Goal: Task Accomplishment & Management: Manage account settings

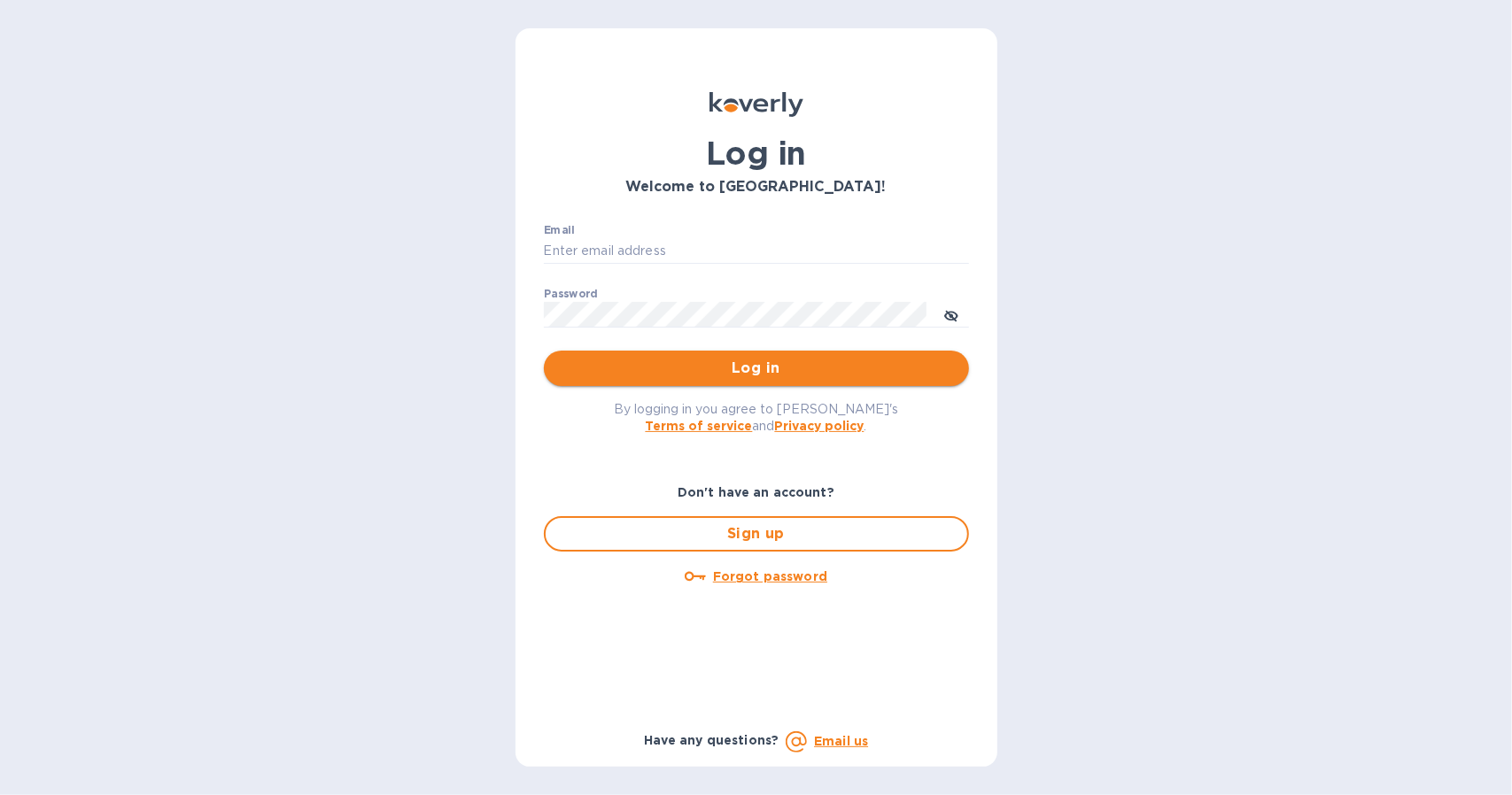
type input "vineandbarley@gmail.com"
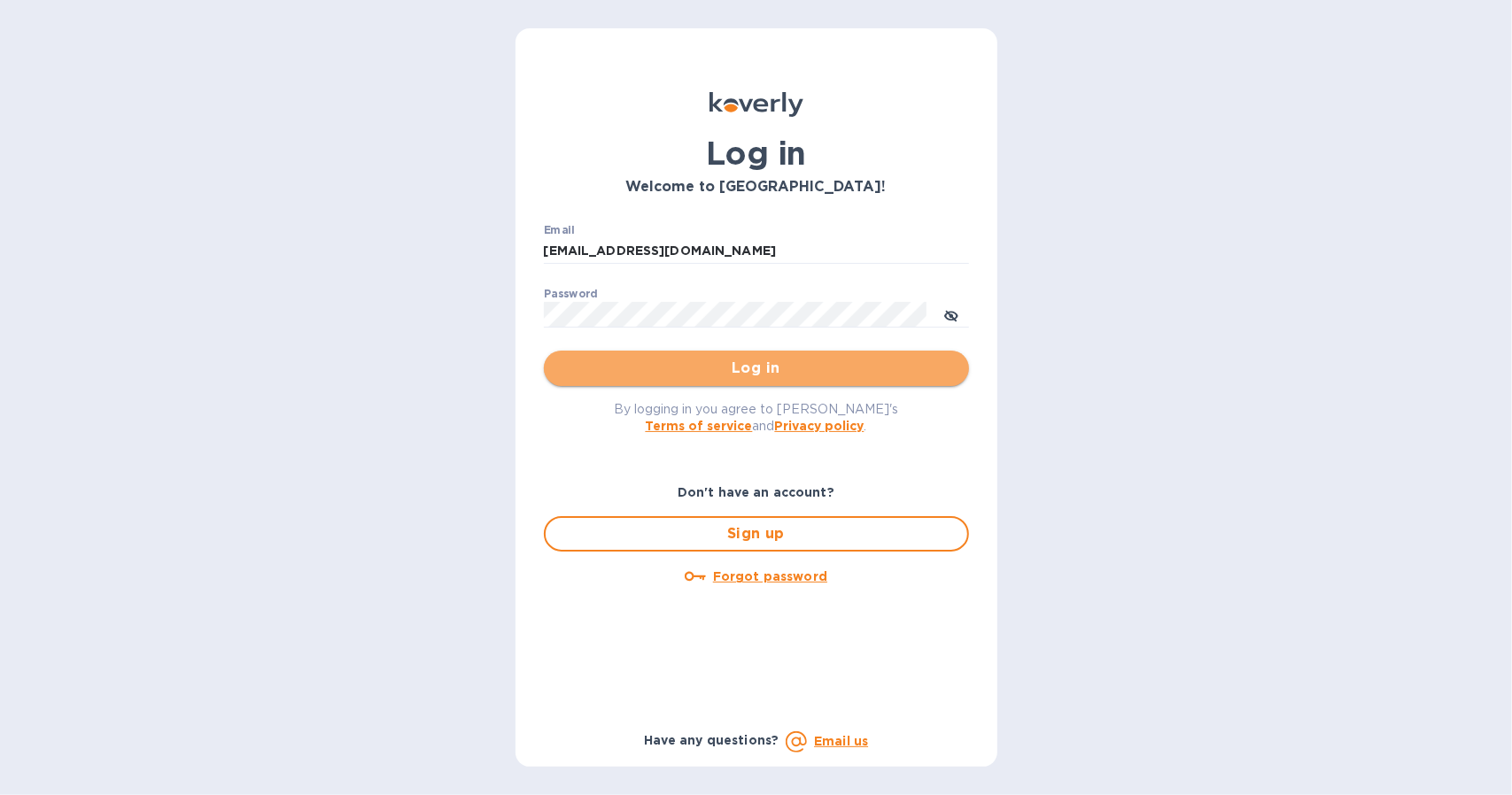
click at [704, 371] on span "Log in" at bounding box center [756, 368] width 397 height 21
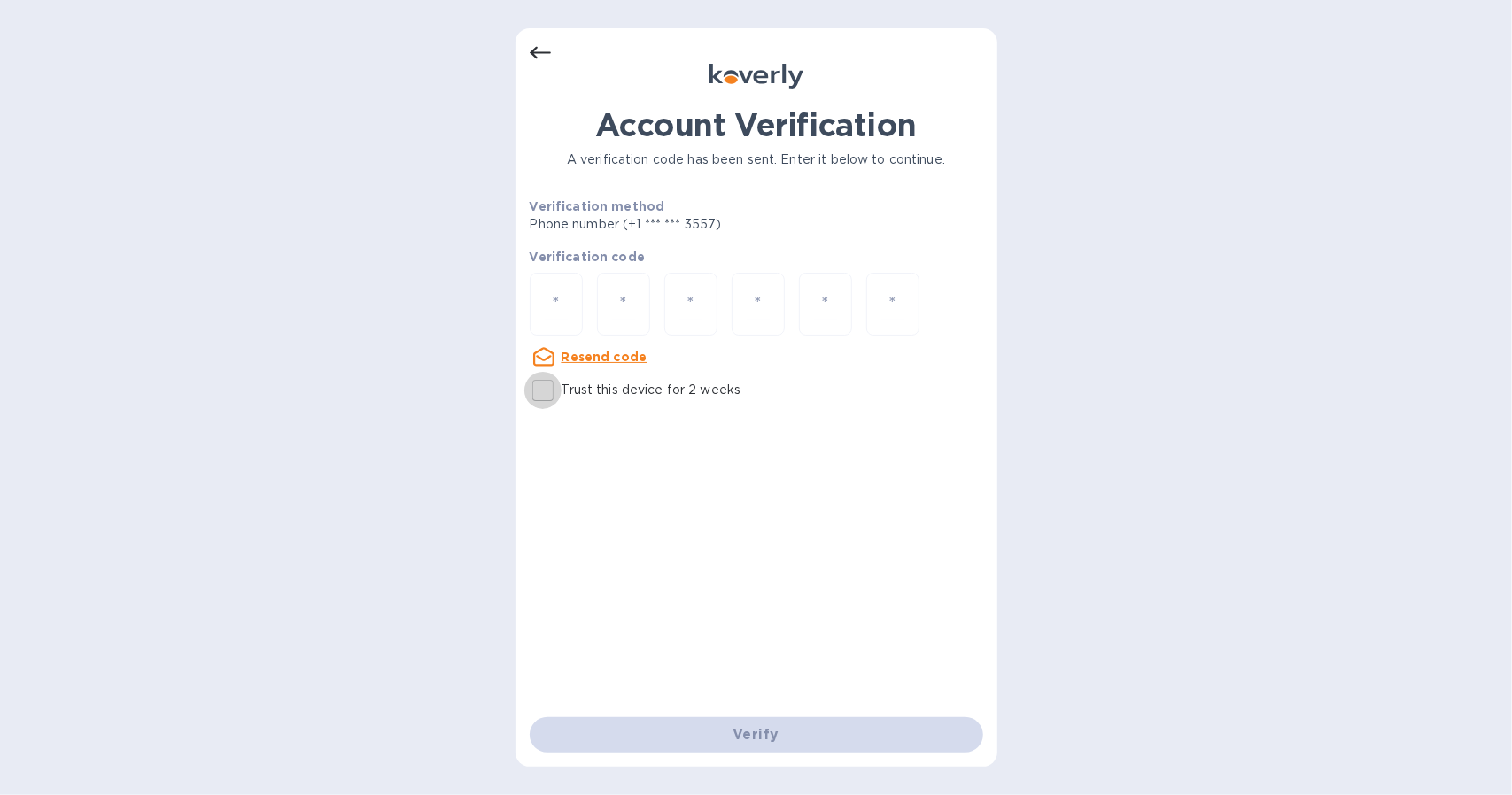
click at [556, 394] on input "Trust this device for 2 weeks" at bounding box center [543, 391] width 38 height 38
checkbox input "true"
click at [562, 314] on input "number" at bounding box center [556, 304] width 23 height 33
type input "6"
type input "9"
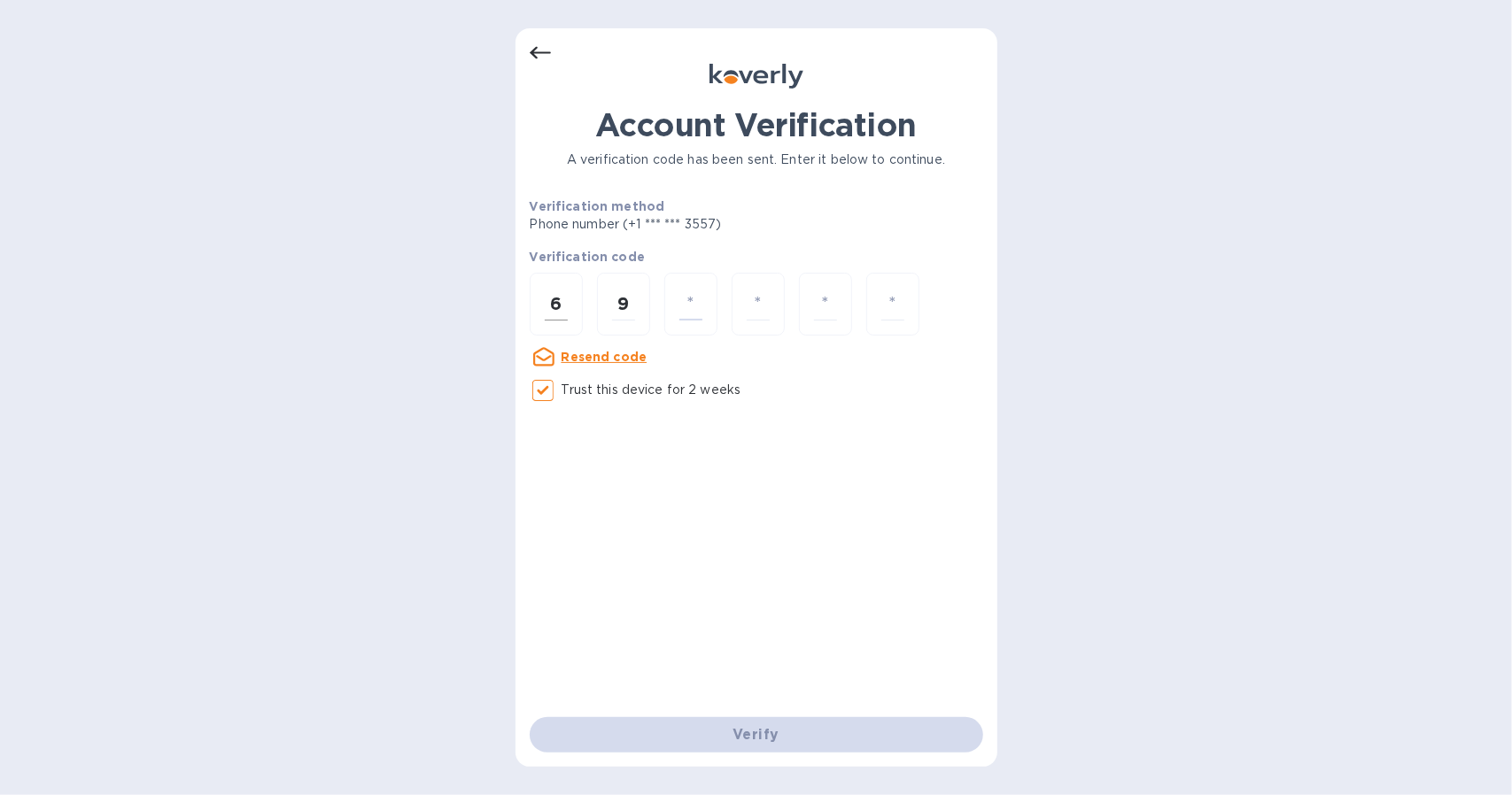
type input "2"
type input "0"
type input "5"
type input "1"
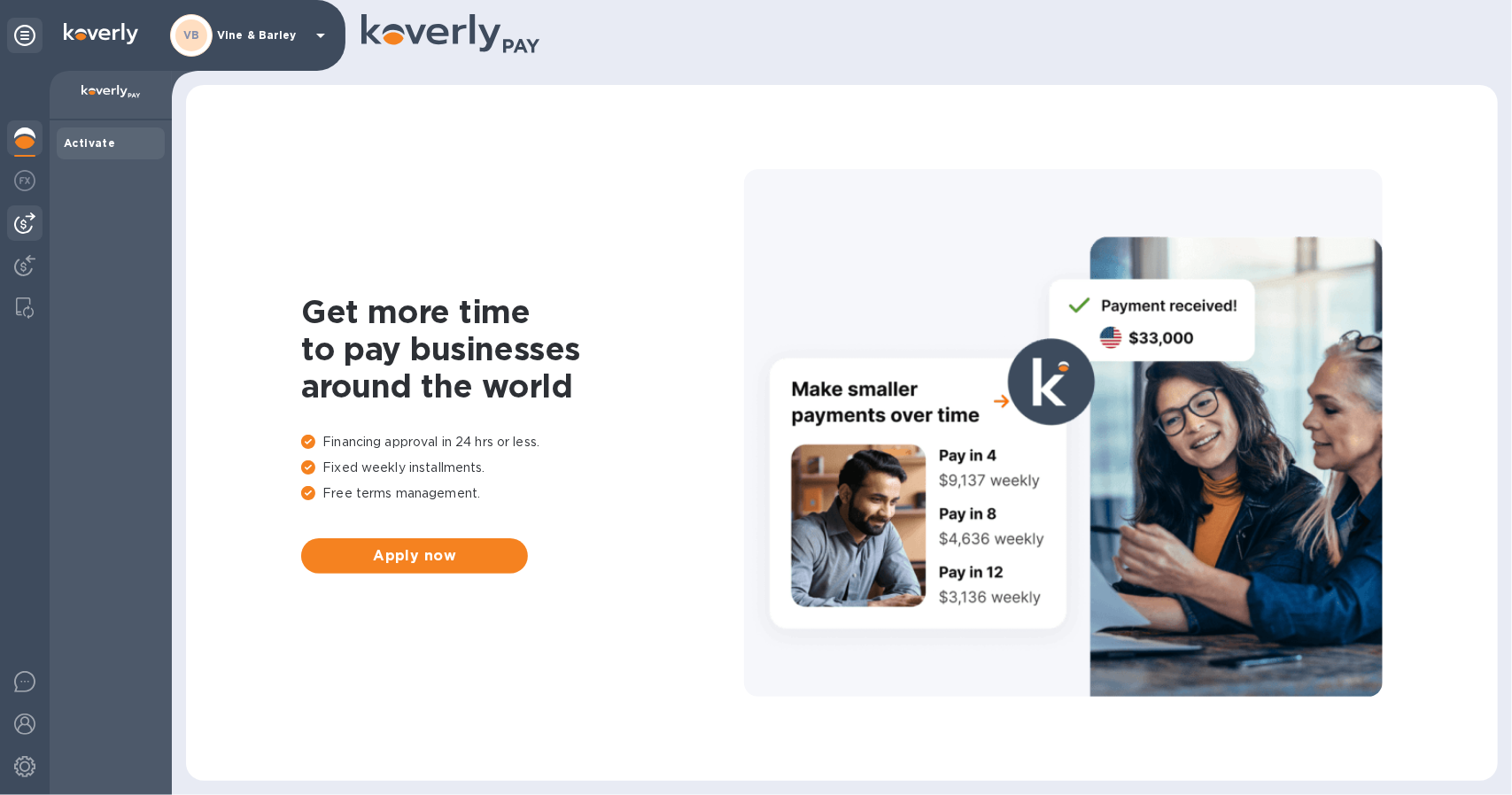
click at [25, 225] on img at bounding box center [24, 222] width 21 height 21
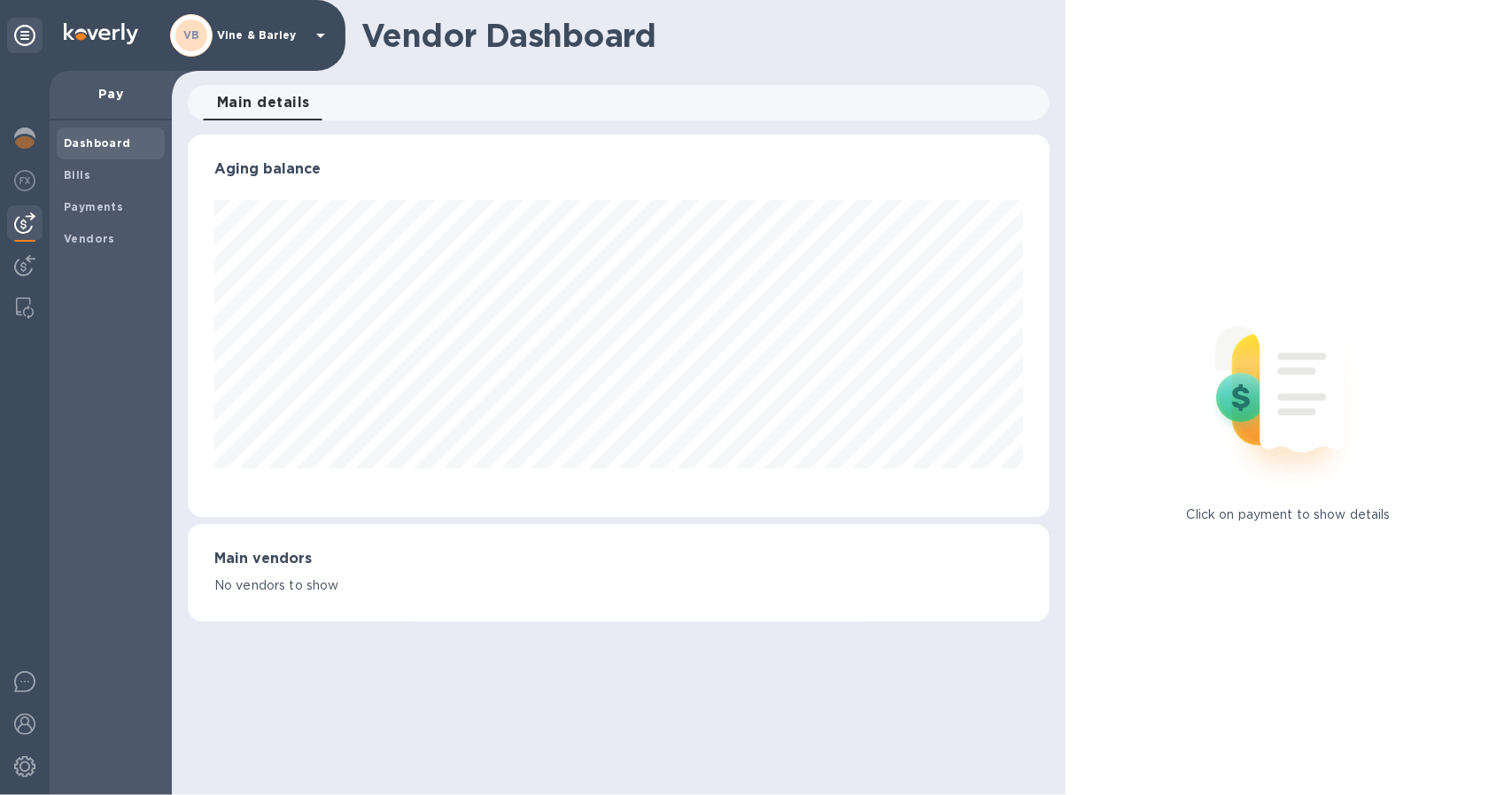
scroll to position [383, 861]
click at [87, 174] on b "Bills" at bounding box center [76, 174] width 27 height 13
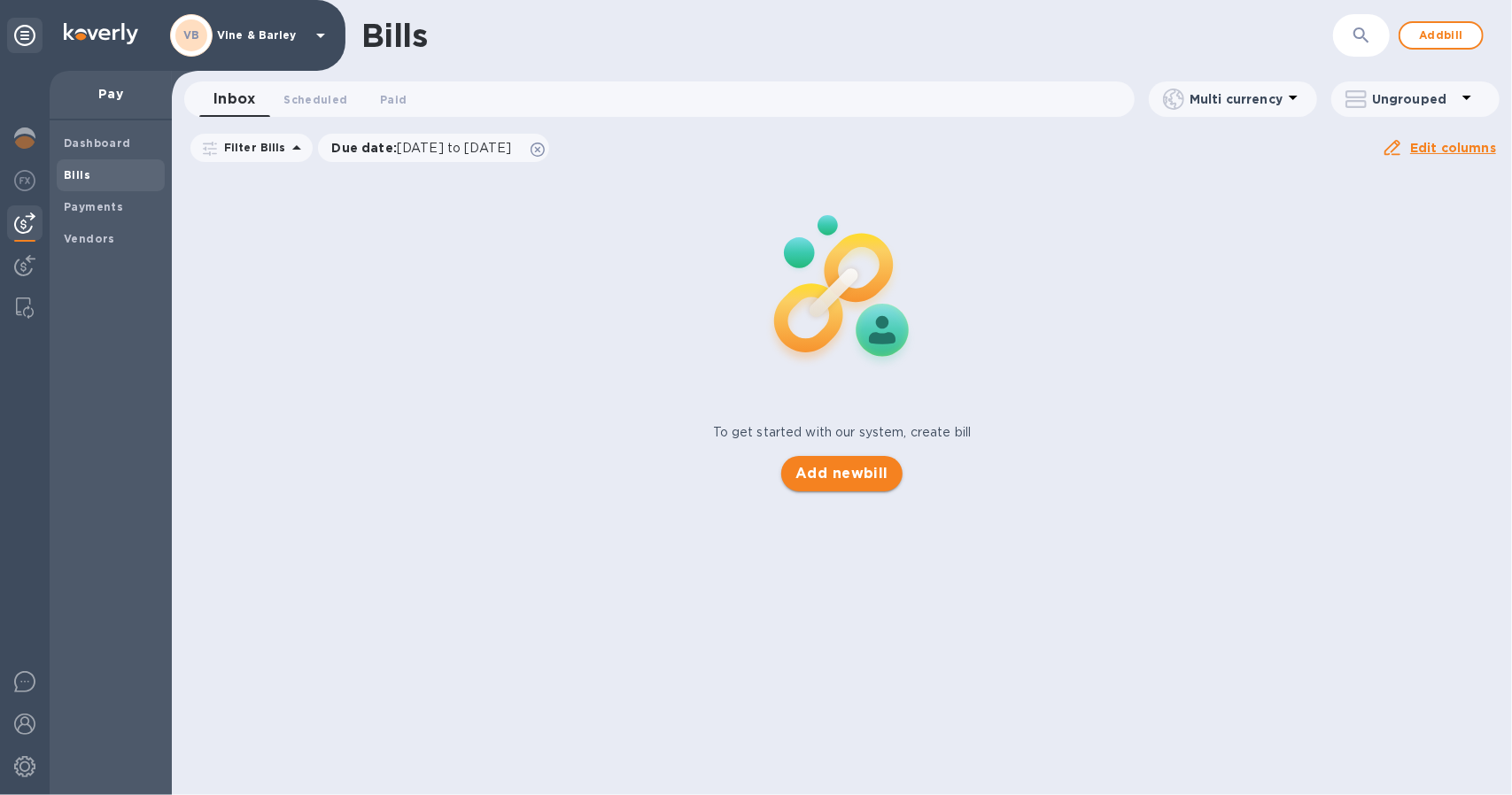
click at [834, 467] on span "Add new bill" at bounding box center [842, 473] width 93 height 21
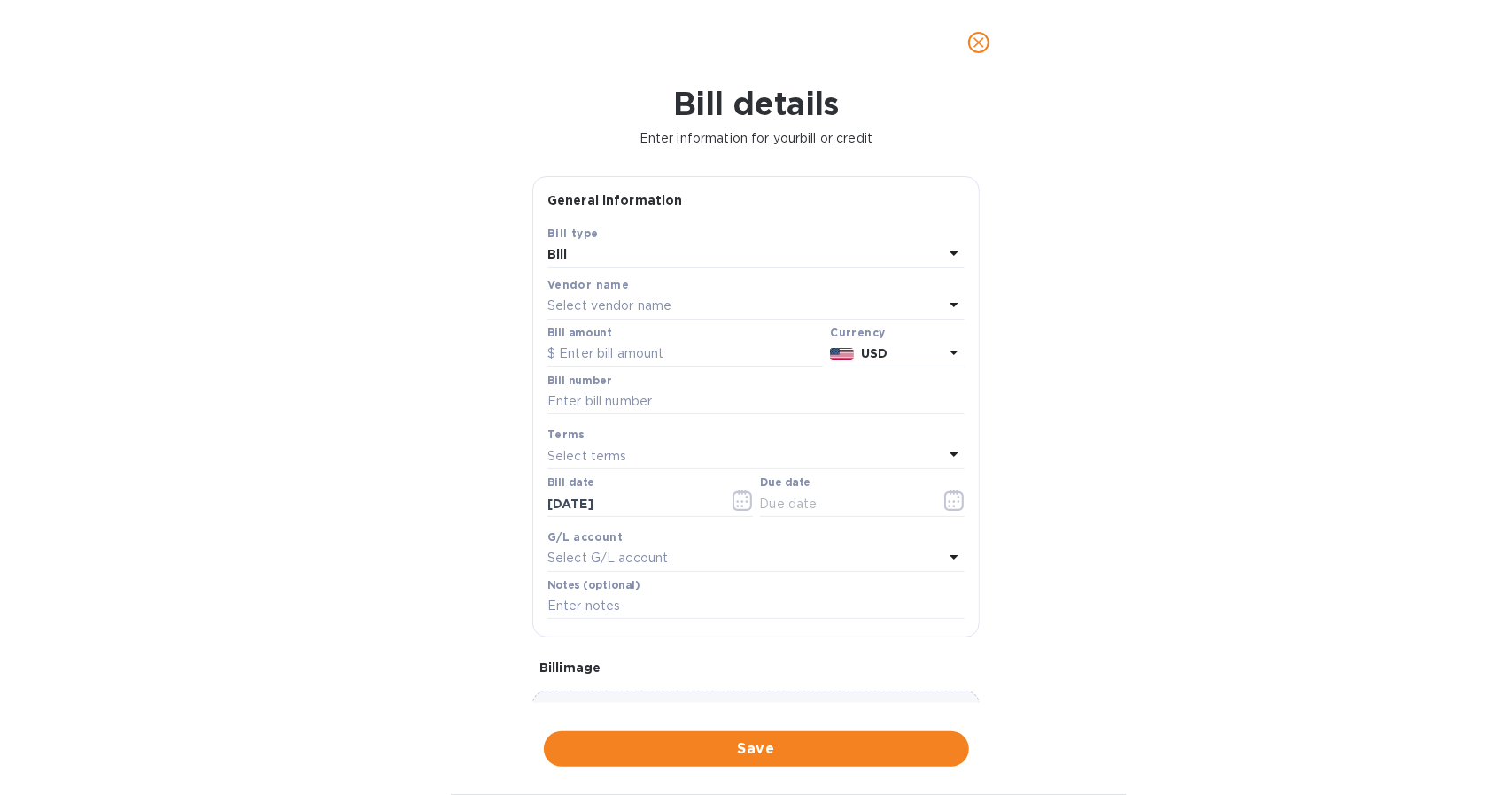
click at [631, 299] on p "Select vendor name" at bounding box center [608, 306] width 124 height 19
click at [640, 410] on p "[PERSON_NAME] & Sons" at bounding box center [749, 406] width 375 height 19
click at [602, 350] on input "text" at bounding box center [684, 354] width 275 height 27
type input "1,199.70"
click at [629, 402] on input "text" at bounding box center [756, 401] width 417 height 27
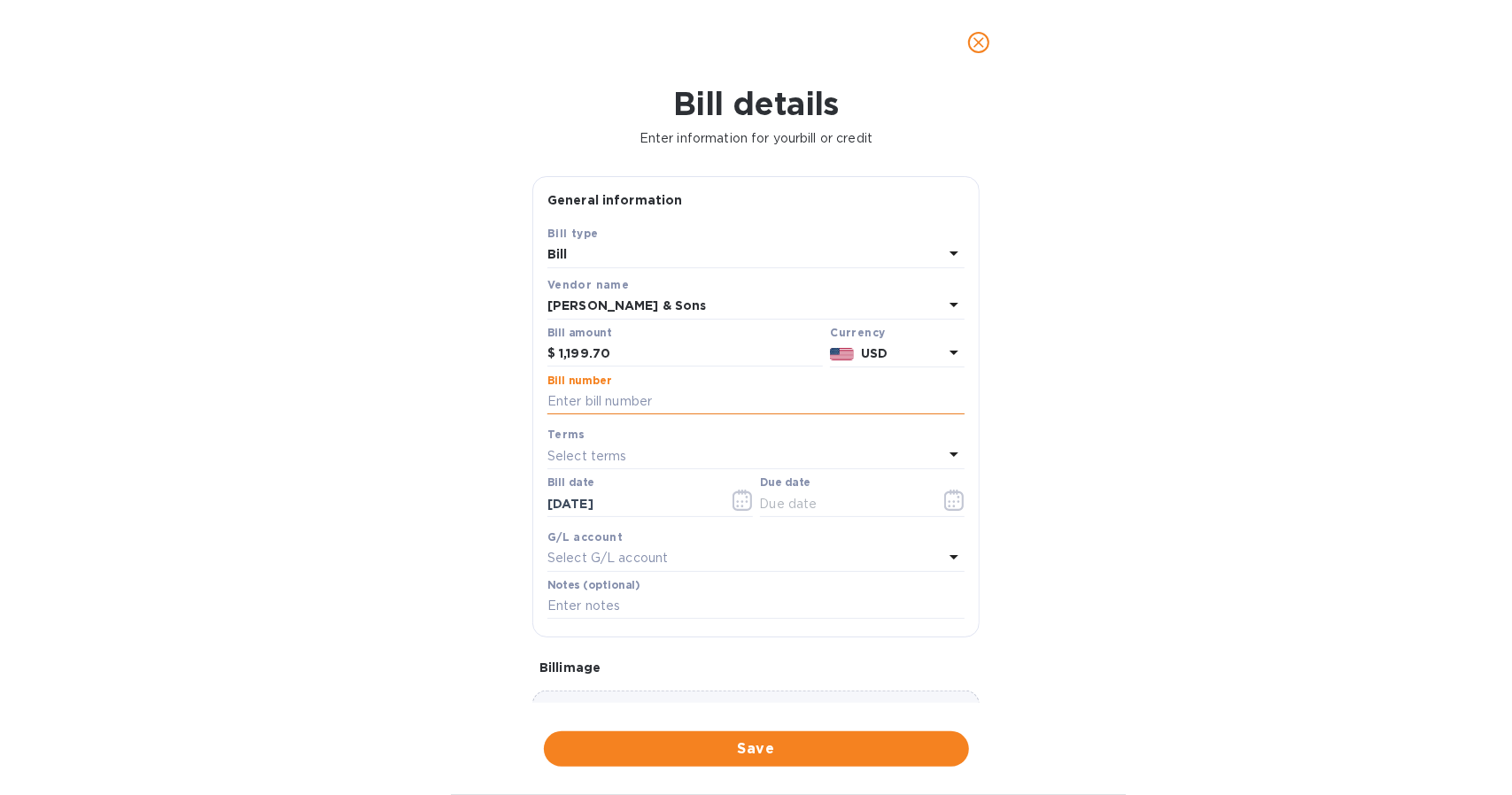
click at [606, 406] on input "text" at bounding box center [756, 401] width 417 height 27
type input "213934"
click at [614, 461] on p "Select terms" at bounding box center [586, 456] width 80 height 19
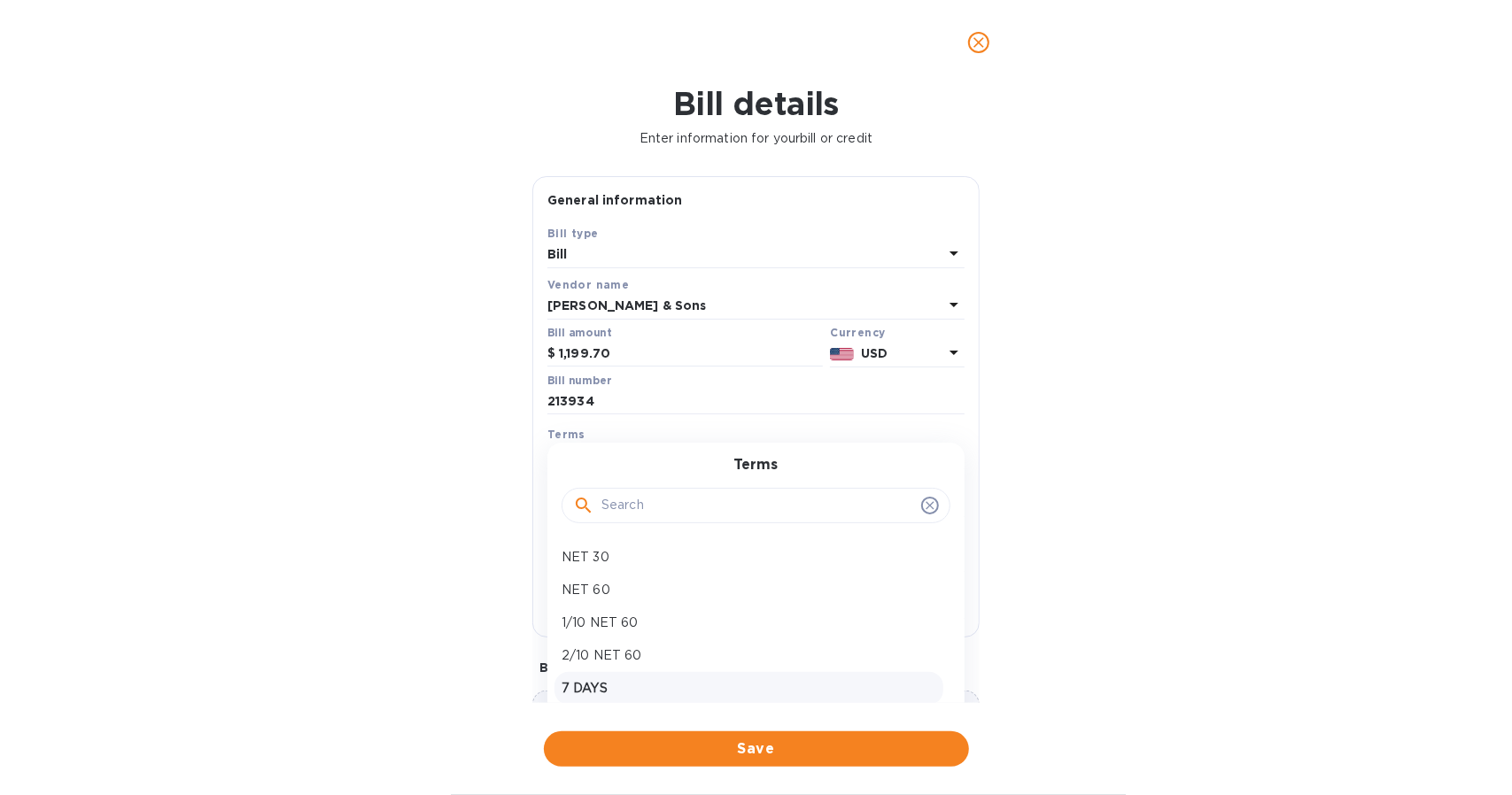
click at [622, 679] on p "7 DAYS" at bounding box center [749, 688] width 375 height 19
type input "[DATE]"
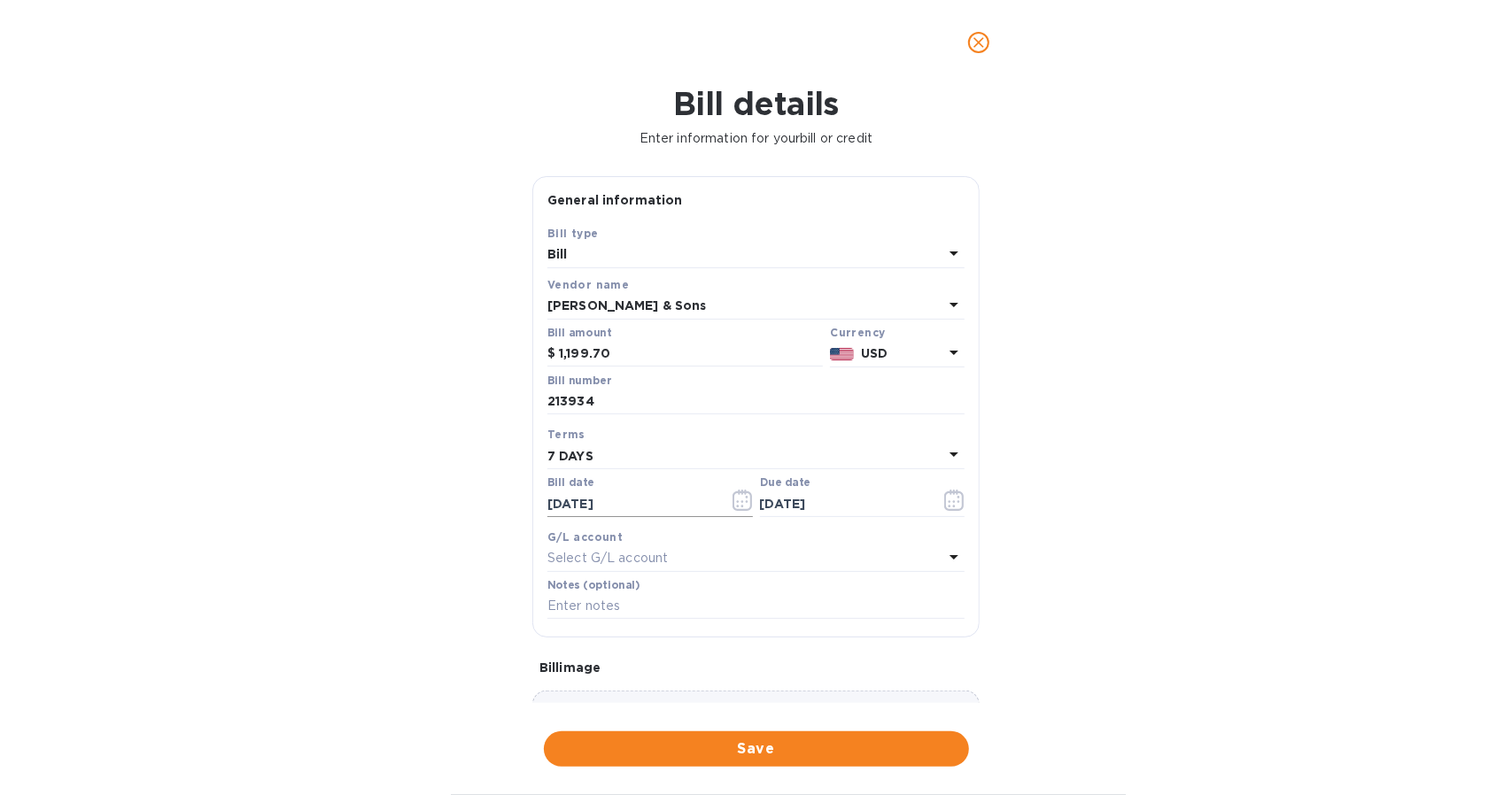
click at [733, 503] on icon "button" at bounding box center [743, 499] width 21 height 21
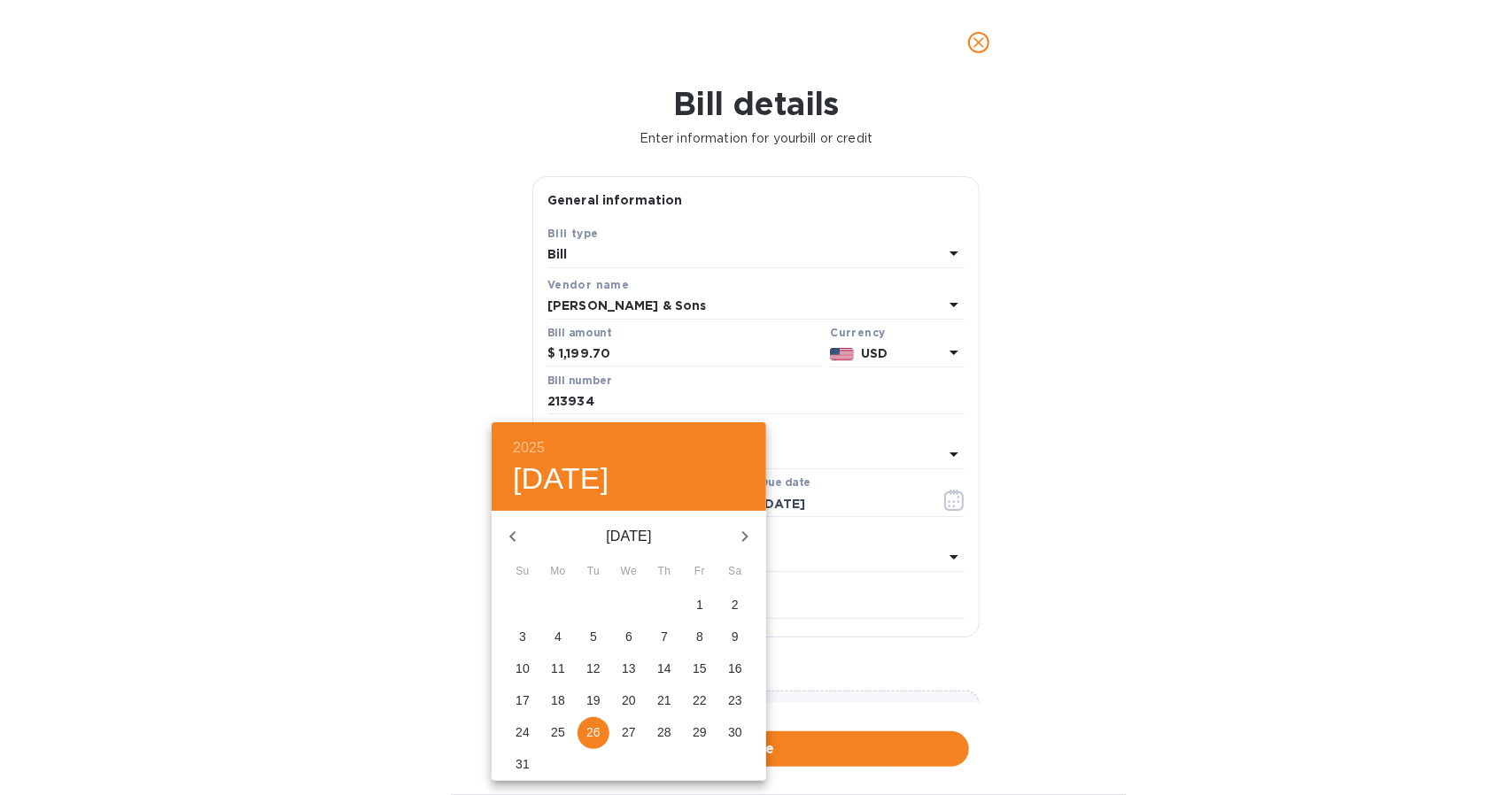
click at [696, 707] on p "22" at bounding box center [699, 700] width 14 height 18
type input "[DATE]"
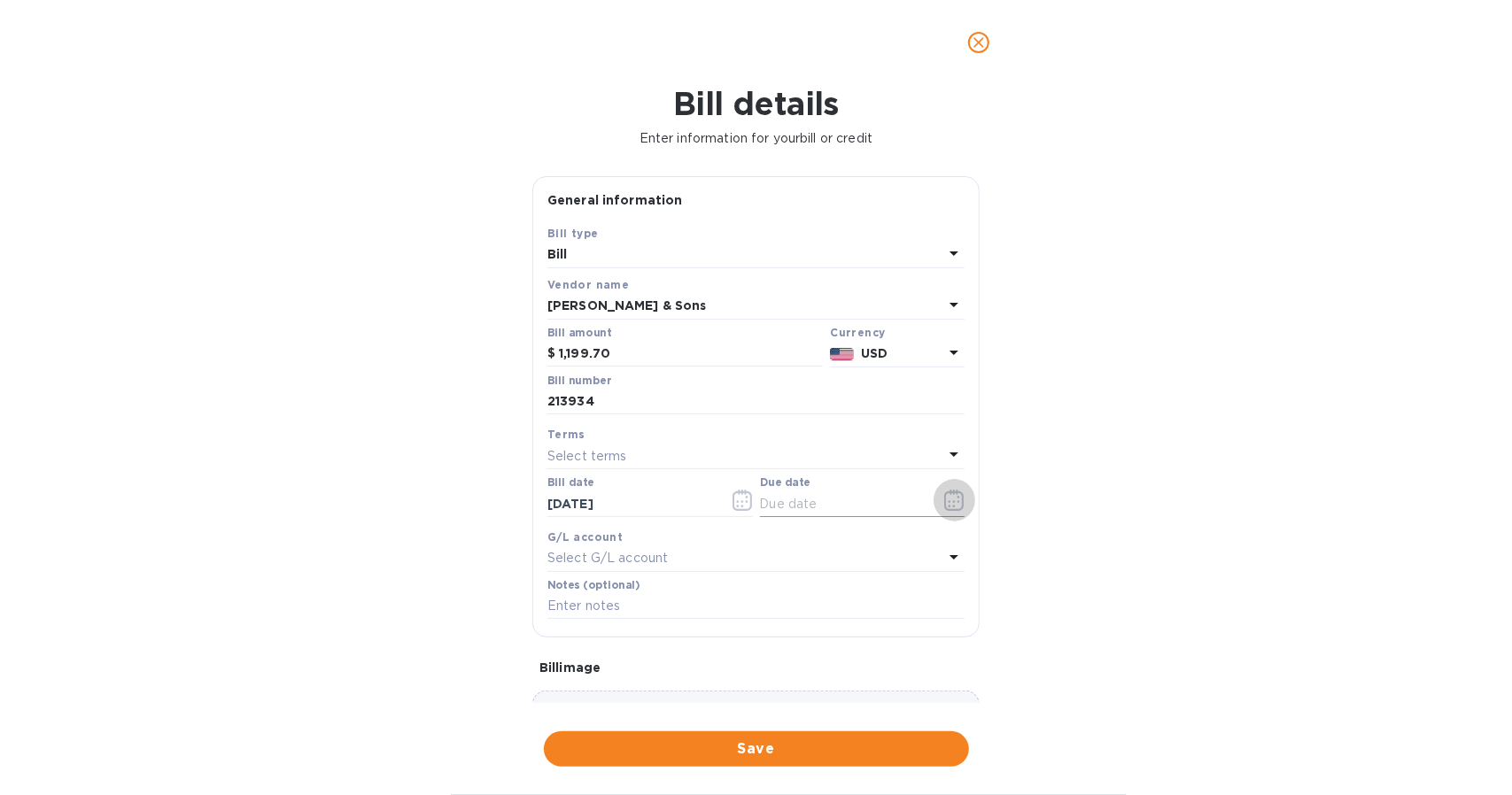
click at [944, 502] on icon "button" at bounding box center [954, 499] width 21 height 21
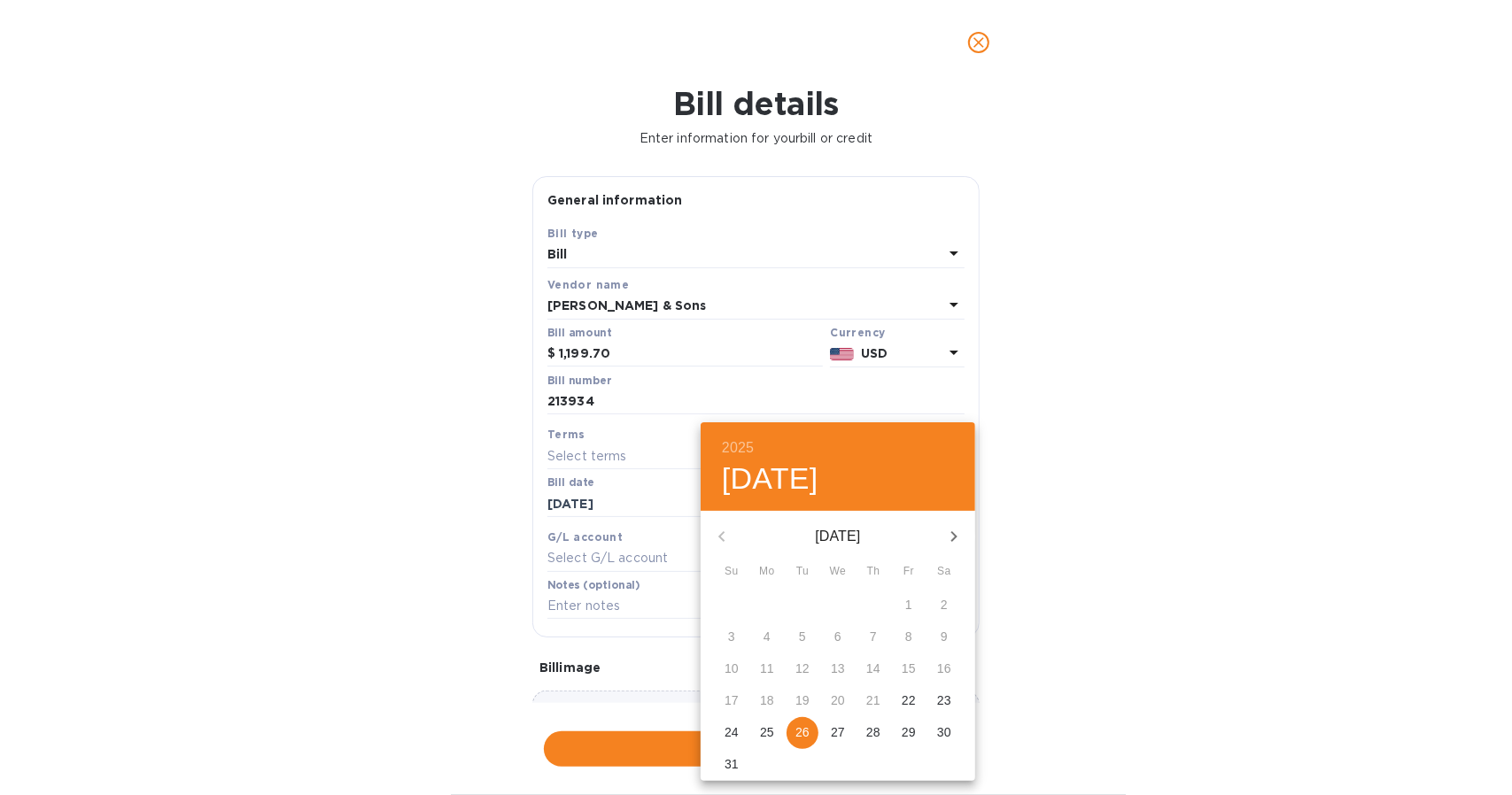
click at [911, 731] on p "29" at bounding box center [909, 733] width 14 height 18
type input "[DATE]"
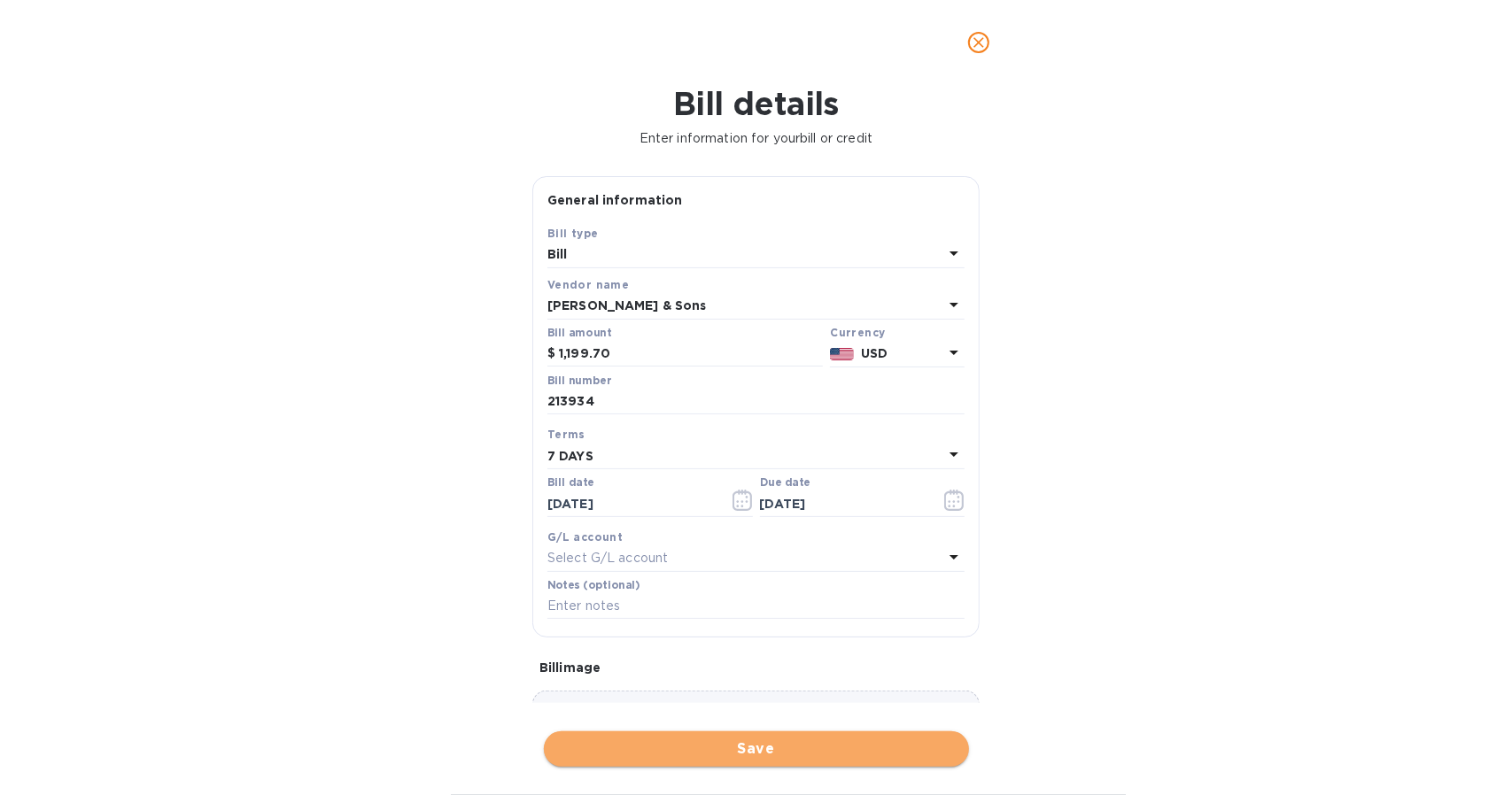
click at [769, 750] on span "Save" at bounding box center [756, 749] width 397 height 21
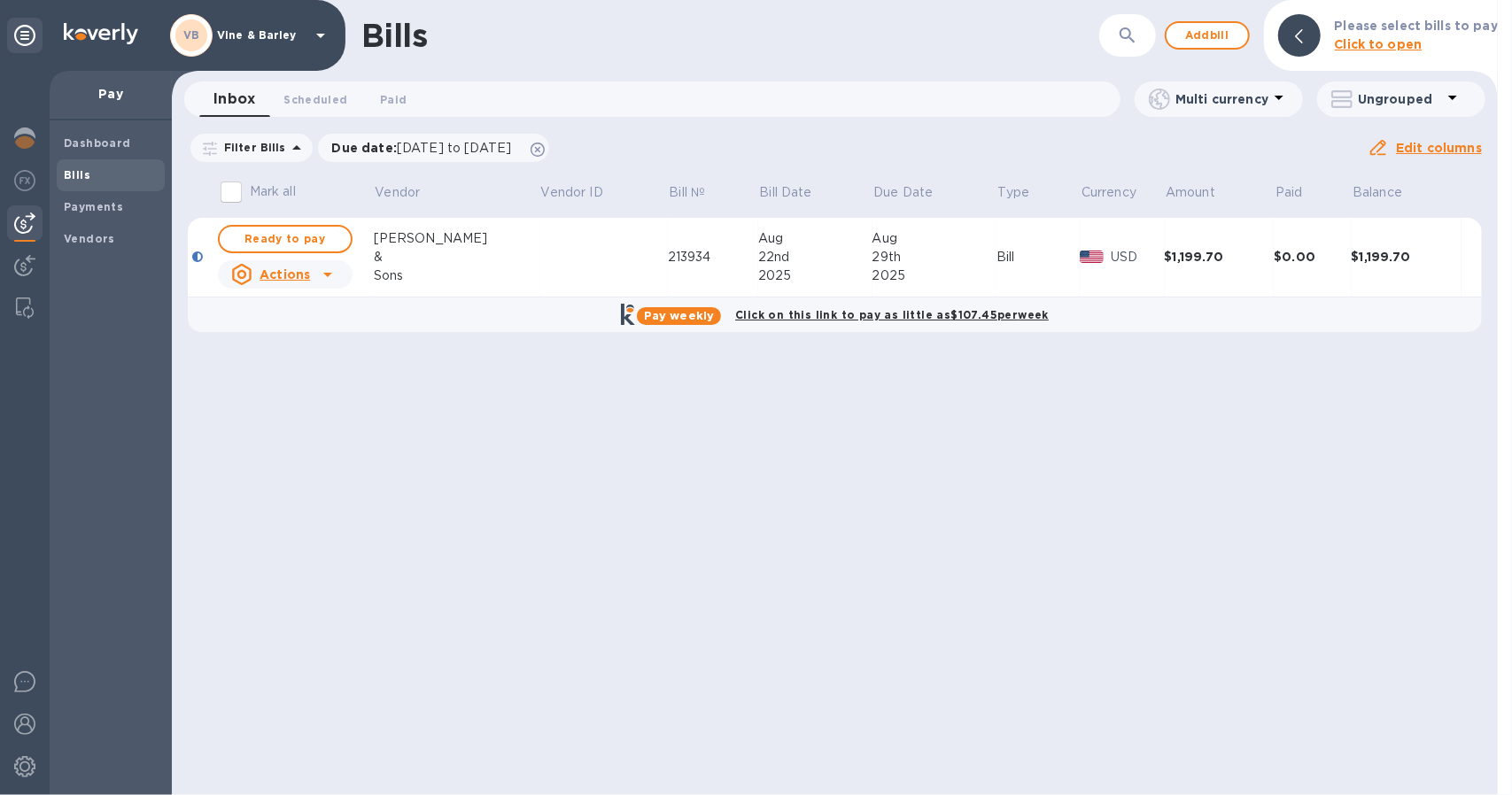
click at [232, 189] on input "Mark all" at bounding box center [231, 193] width 38 height 38
checkbox input "true"
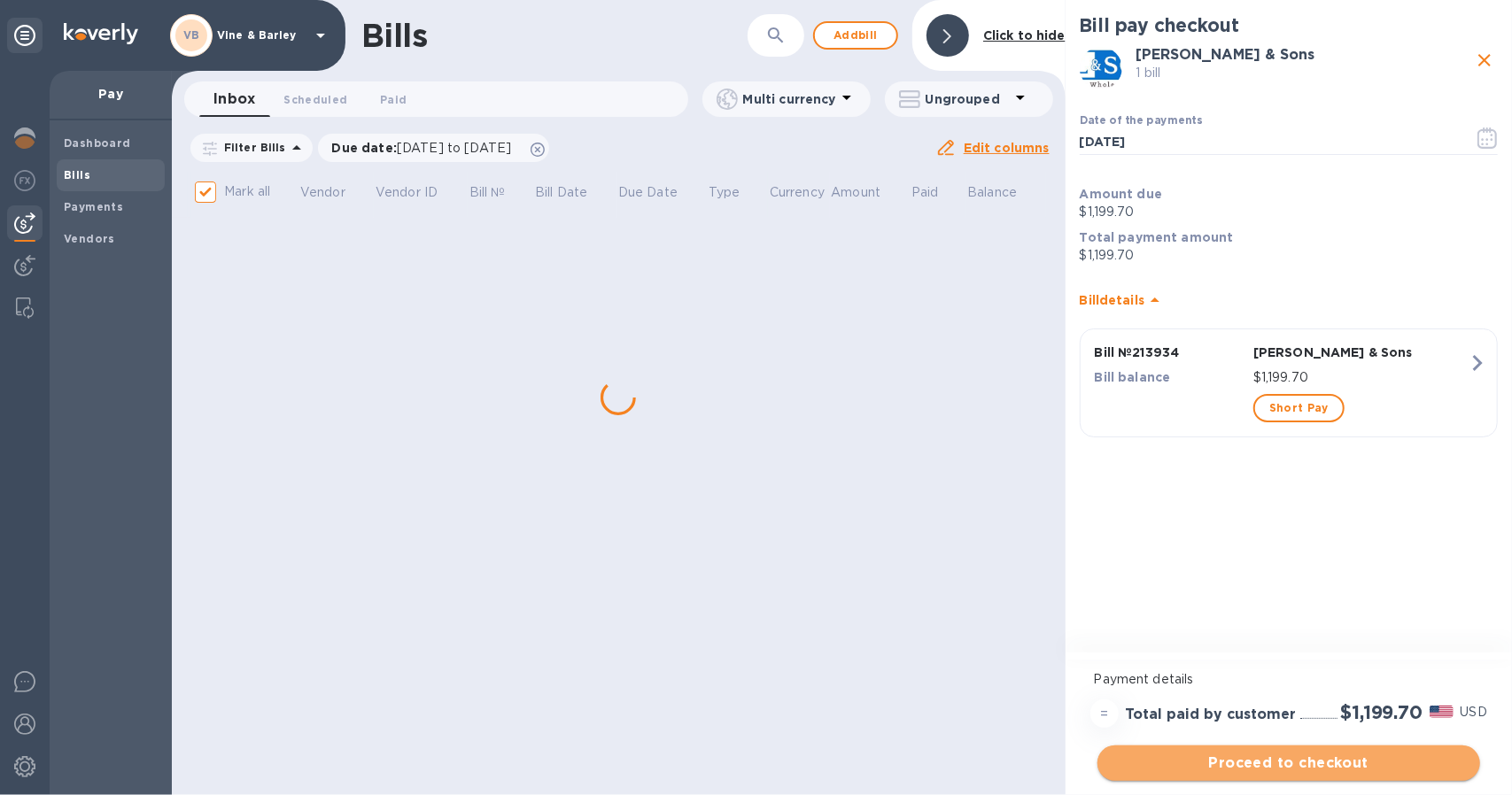
click at [1196, 764] on span "Proceed to checkout" at bounding box center [1289, 762] width 354 height 21
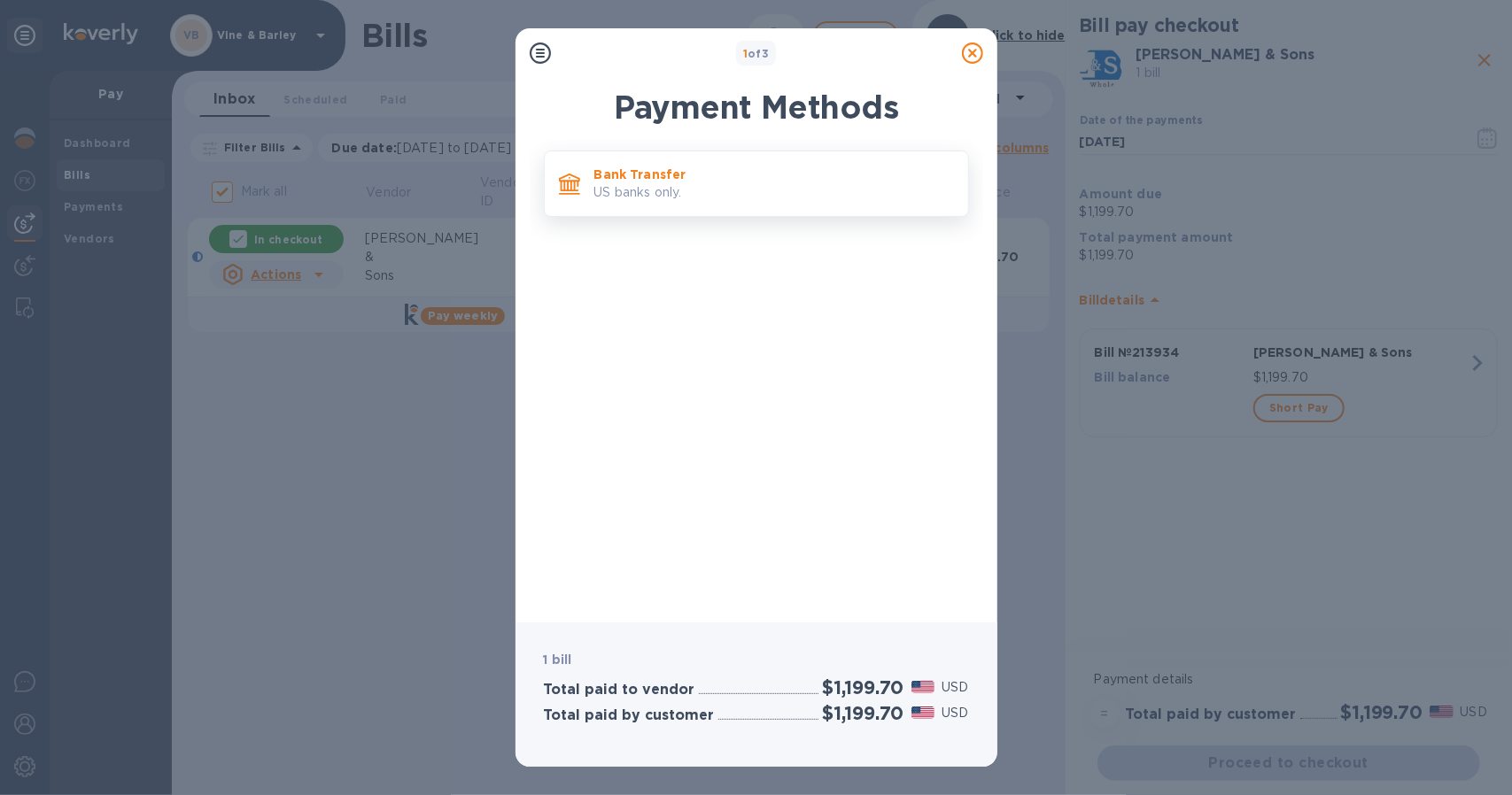
click at [643, 195] on p "US banks only." at bounding box center [774, 192] width 360 height 19
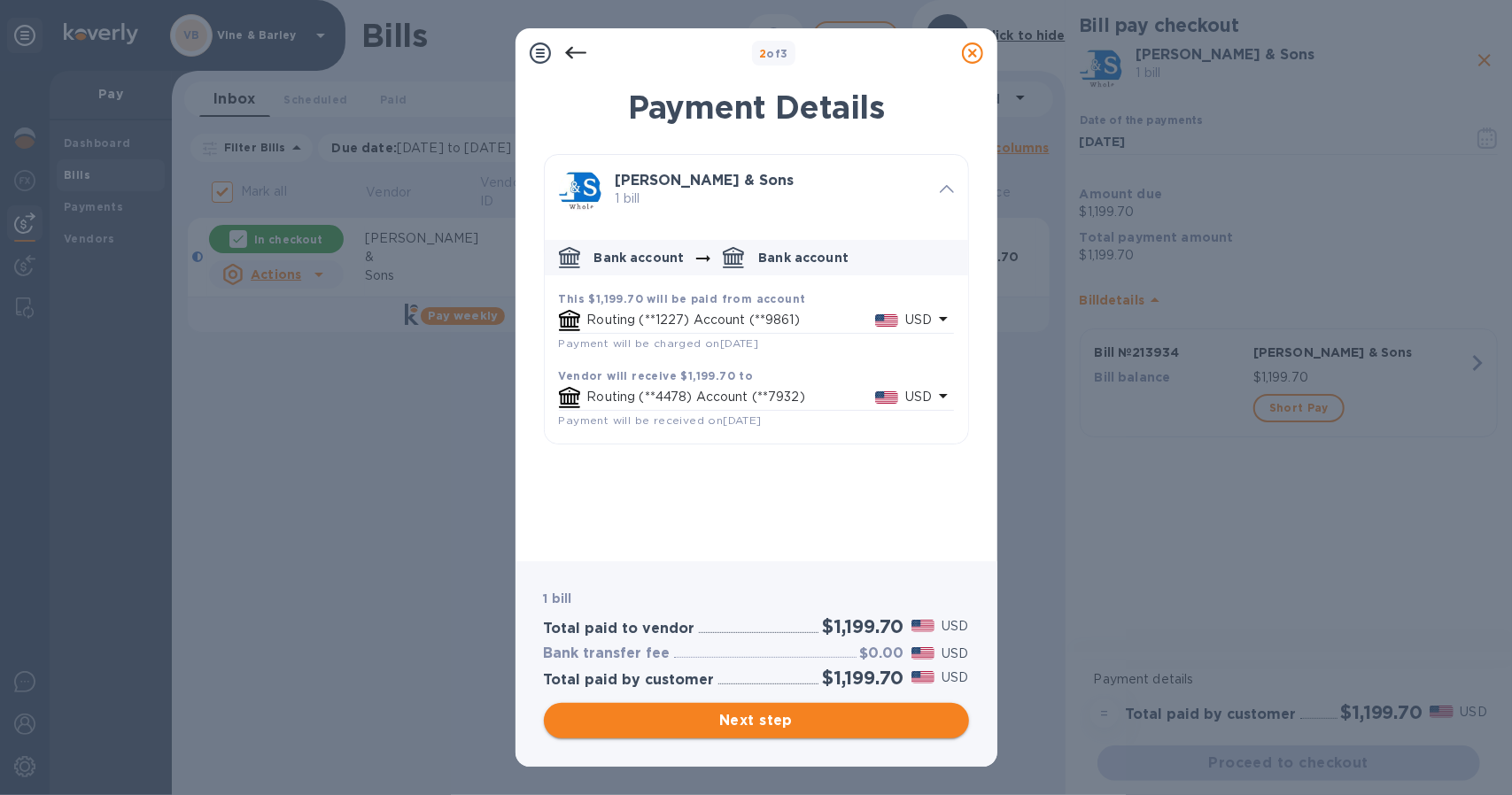
click at [748, 726] on span "Next step" at bounding box center [756, 720] width 397 height 21
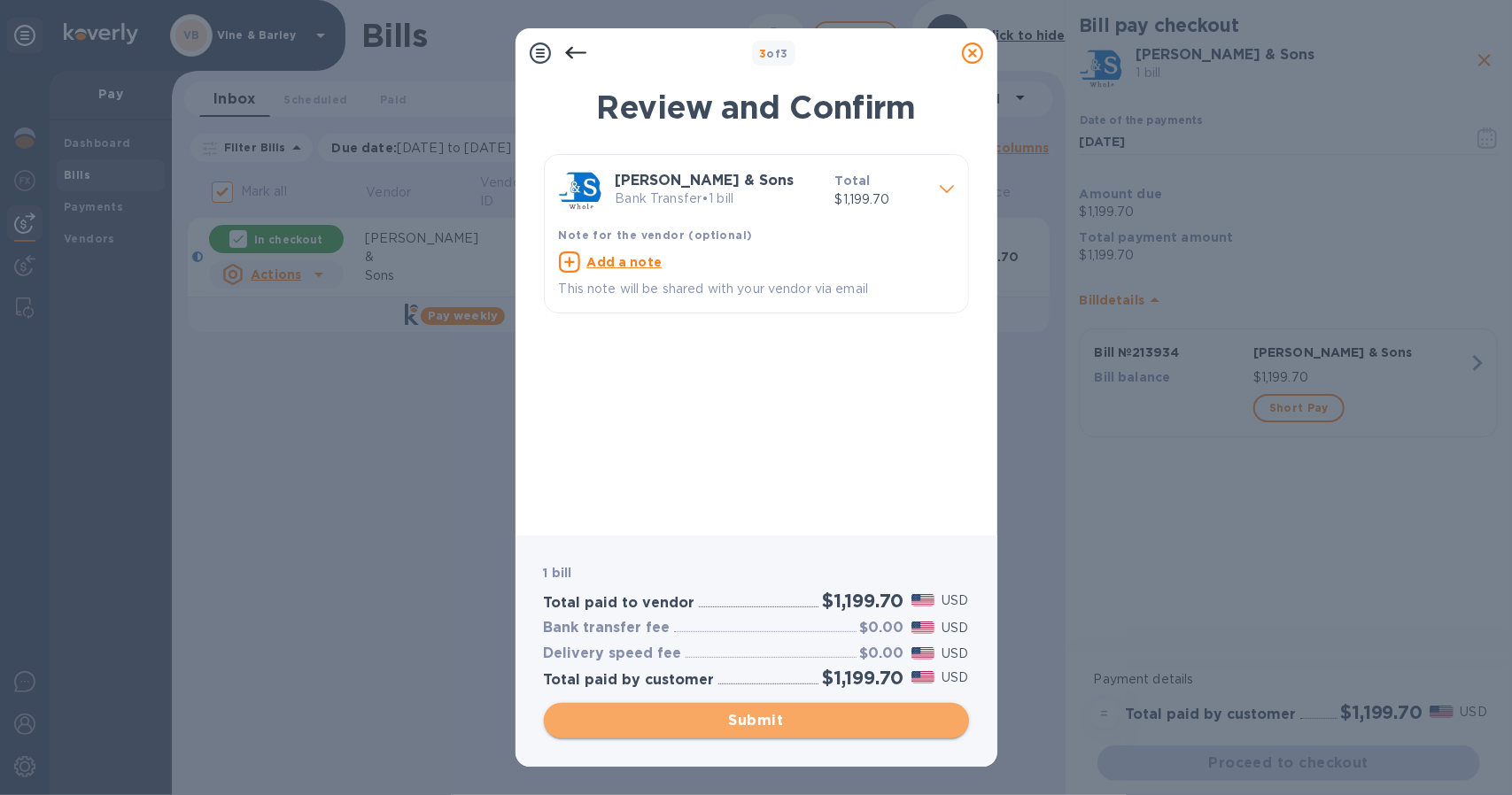
click at [787, 714] on span "Submit" at bounding box center [756, 720] width 397 height 21
